Goal: Task Accomplishment & Management: Use online tool/utility

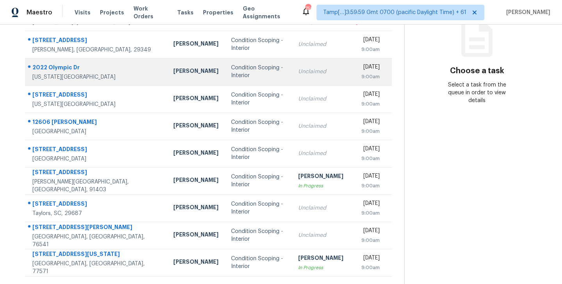
scroll to position [122, 0]
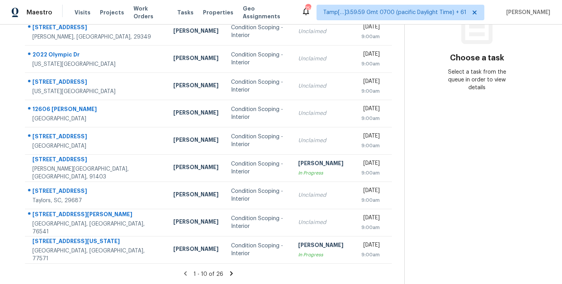
click at [230, 273] on icon at bounding box center [231, 273] width 3 height 4
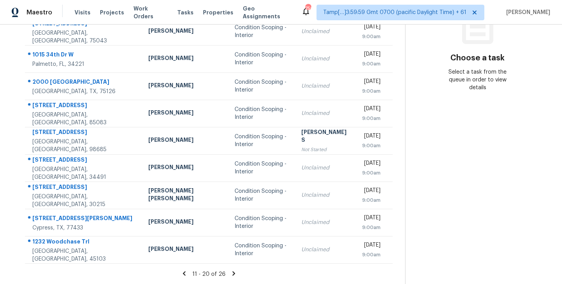
click at [232, 274] on icon at bounding box center [233, 273] width 3 height 4
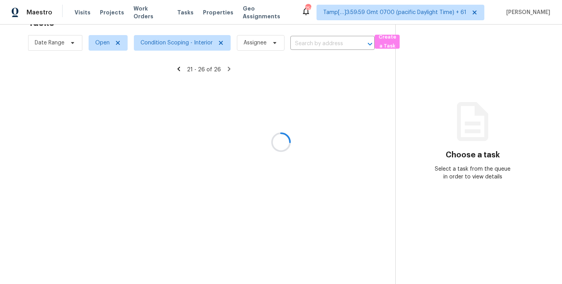
scroll to position [25, 0]
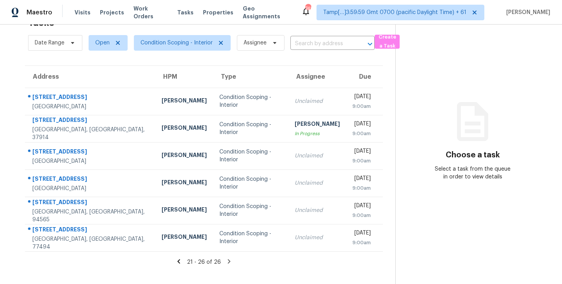
click at [181, 262] on icon at bounding box center [178, 261] width 7 height 7
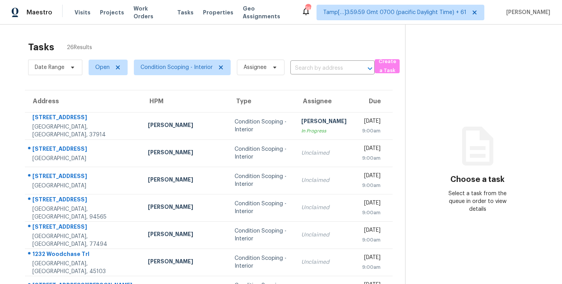
scroll to position [122, 0]
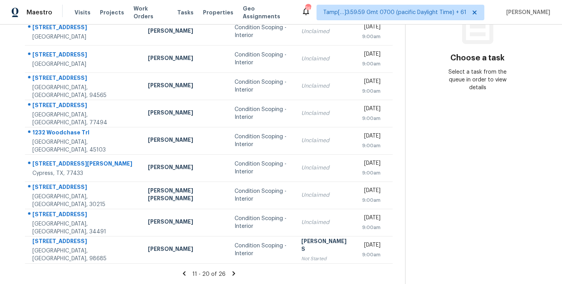
click at [181, 275] on icon at bounding box center [184, 273] width 7 height 7
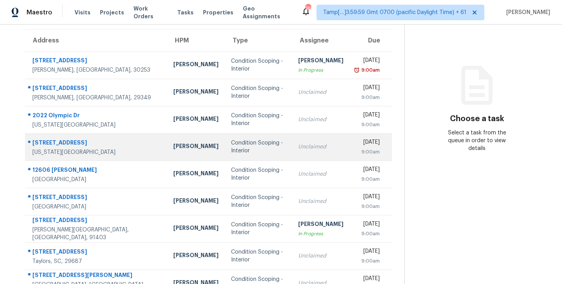
scroll to position [0, 0]
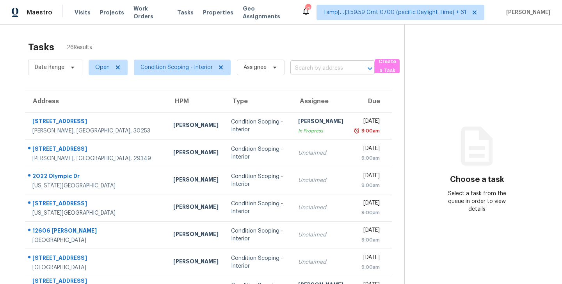
click at [329, 69] on input "text" at bounding box center [321, 68] width 62 height 12
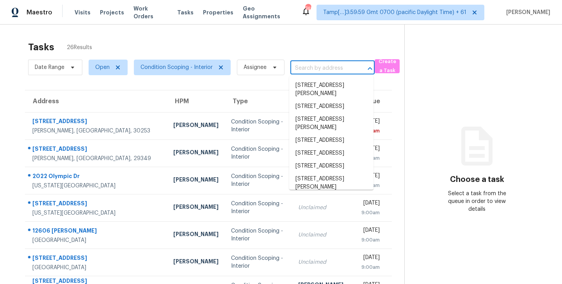
paste input "[STREET_ADDRESS]"
type input "[STREET_ADDRESS]"
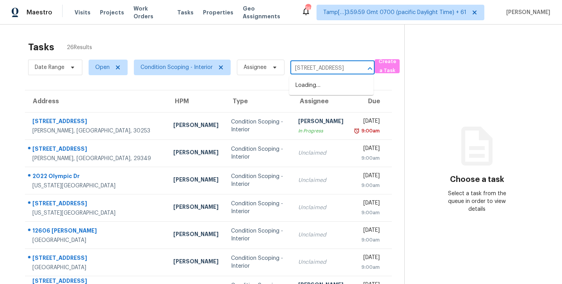
scroll to position [0, 40]
click at [312, 87] on li "[STREET_ADDRESS]" at bounding box center [331, 85] width 84 height 13
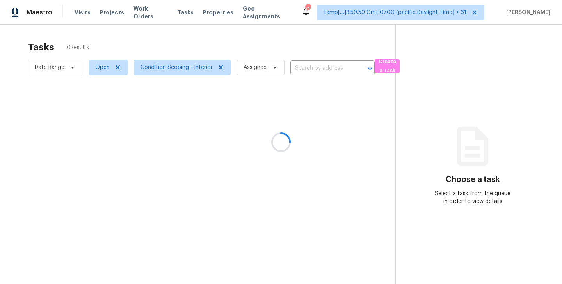
type input "[STREET_ADDRESS]"
